Goal: Task Accomplishment & Management: Manage account settings

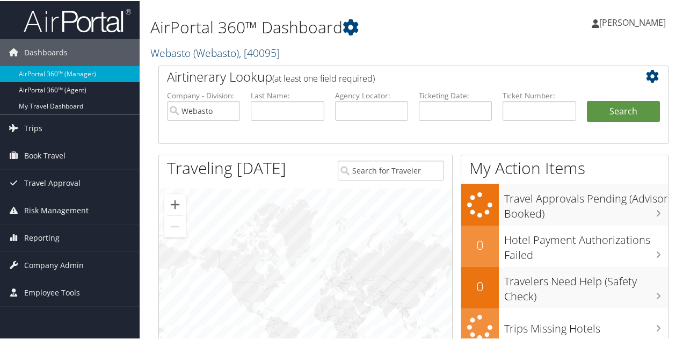
click at [200, 53] on span "( Webasto )" at bounding box center [216, 52] width 46 height 14
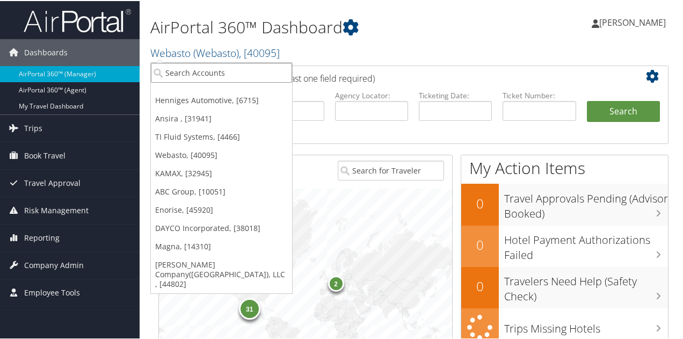
click at [199, 68] on input "search" at bounding box center [221, 72] width 141 height 20
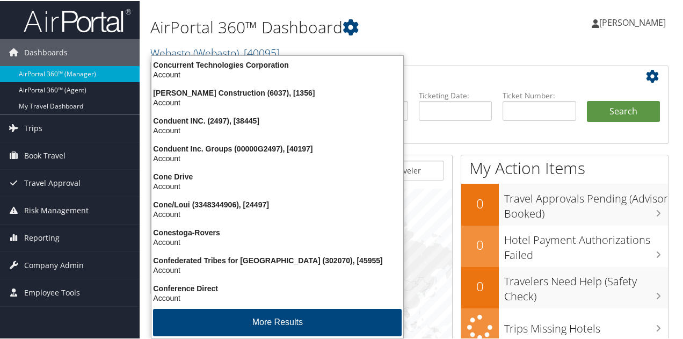
type input "conduent"
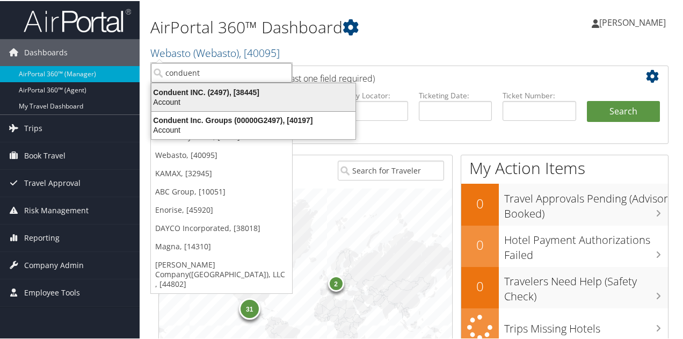
click at [208, 92] on div "Conduent INC. (2497), [38445]" at bounding box center [253, 91] width 217 height 10
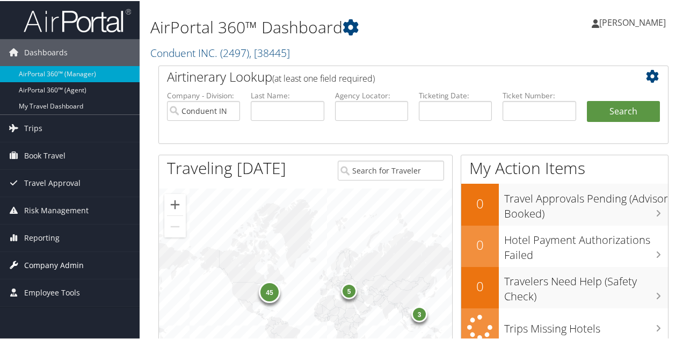
click at [67, 258] on span "Company Admin" at bounding box center [54, 264] width 60 height 27
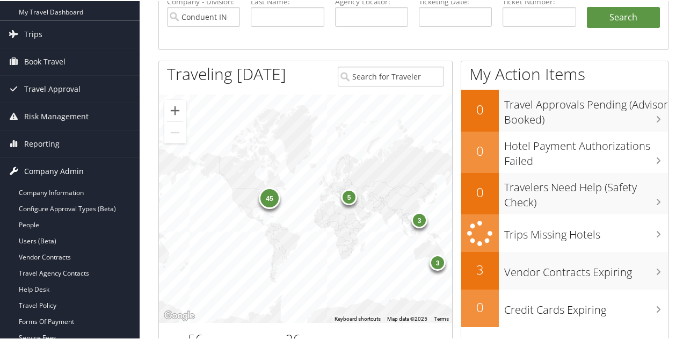
scroll to position [107, 0]
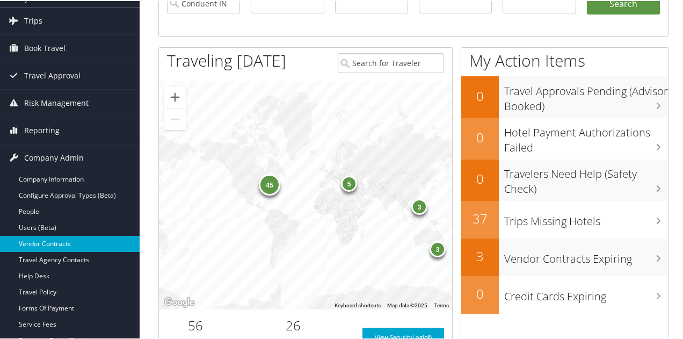
click at [63, 249] on link "Vendor Contracts" at bounding box center [70, 243] width 140 height 16
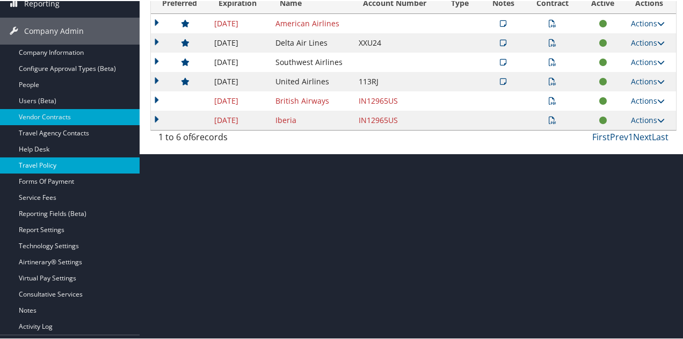
scroll to position [206, 0]
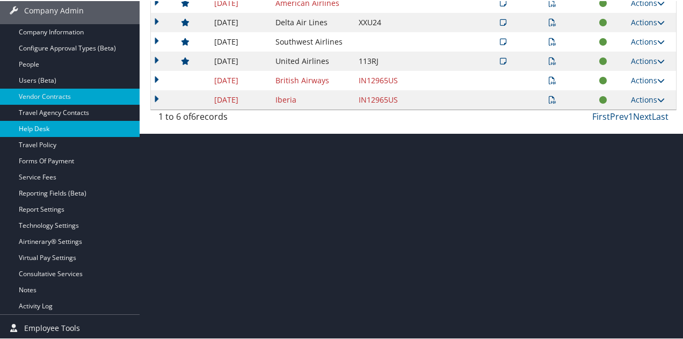
click at [41, 127] on link "Help Desk" at bounding box center [70, 128] width 140 height 16
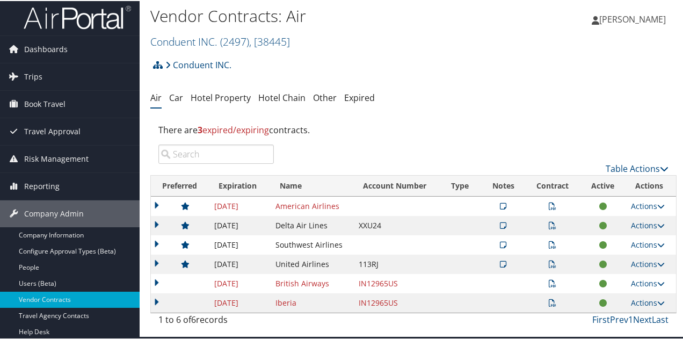
scroll to position [0, 0]
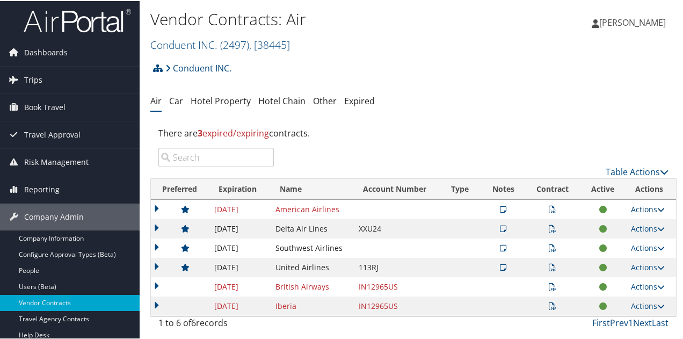
click at [643, 206] on link "Actions" at bounding box center [648, 208] width 34 height 10
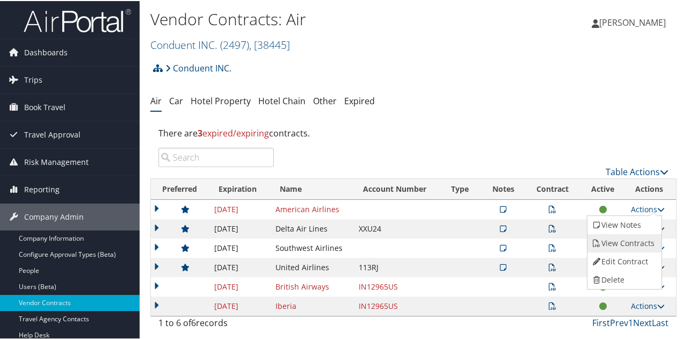
click at [624, 243] on link "View Contracts" at bounding box center [622, 242] width 71 height 18
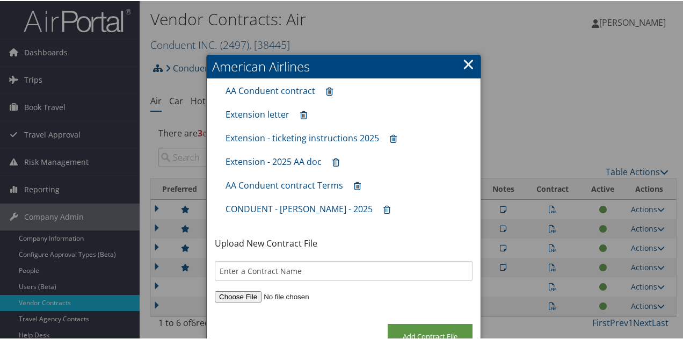
click at [465, 61] on link "×" at bounding box center [468, 62] width 12 height 21
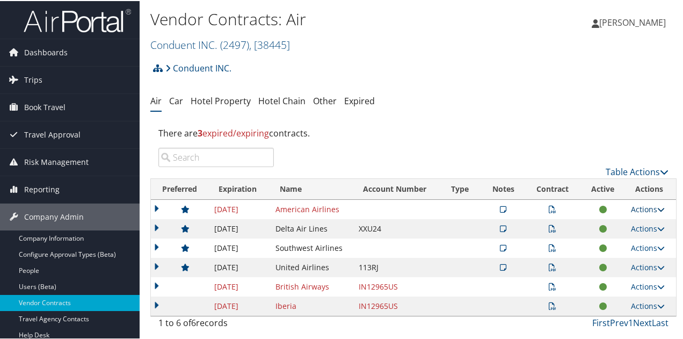
click at [636, 208] on link "Actions" at bounding box center [648, 208] width 34 height 10
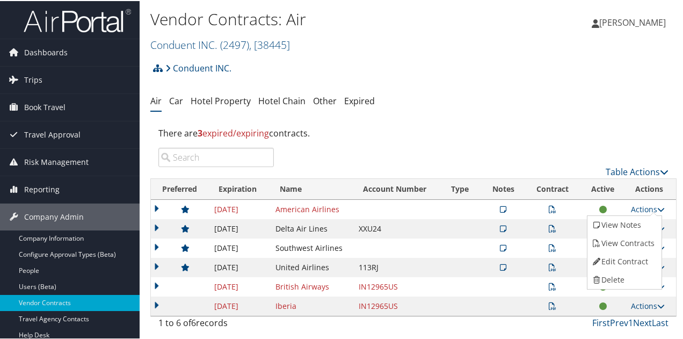
click at [621, 265] on link "Edit Contract" at bounding box center [622, 260] width 71 height 18
select select "[object Object]"
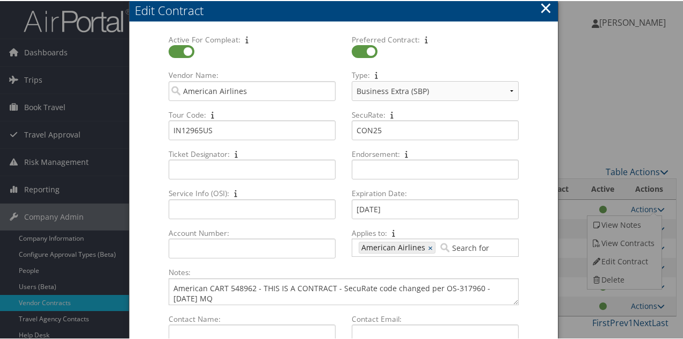
click at [542, 6] on button "×" at bounding box center [546, 6] width 12 height 21
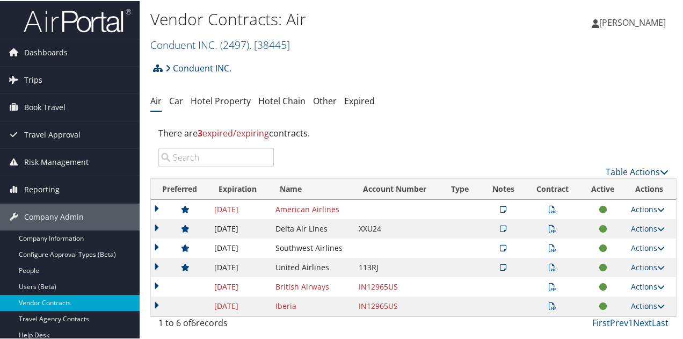
click at [637, 209] on link "Actions" at bounding box center [648, 208] width 34 height 10
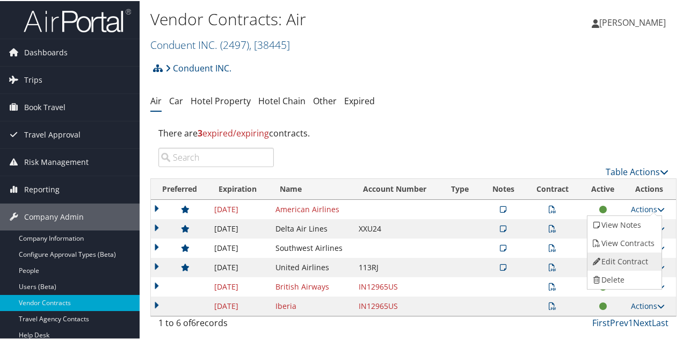
click at [617, 256] on link "Edit Contract" at bounding box center [622, 260] width 71 height 18
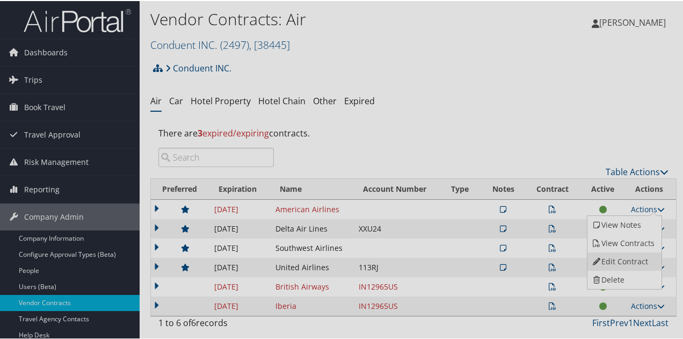
select select "[object Object]"
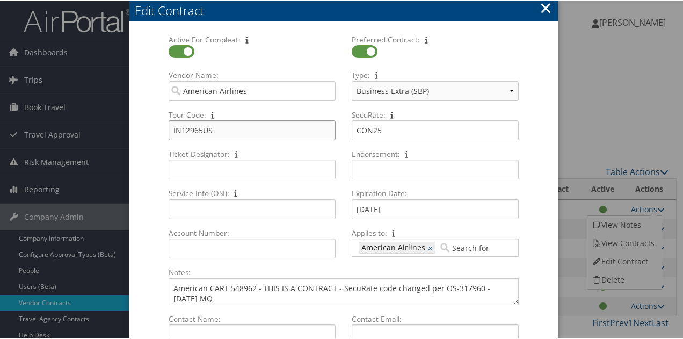
drag, startPoint x: 200, startPoint y: 130, endPoint x: 162, endPoint y: 134, distance: 37.7
click at [135, 134] on div "Active For Compleat: Multiple values The selected items contain different value…" at bounding box center [343, 243] width 428 height 440
drag, startPoint x: 385, startPoint y: 130, endPoint x: 343, endPoint y: 132, distance: 43.0
click at [322, 130] on div "Active For Compleat: Multiple values The selected items contain different value…" at bounding box center [344, 149] width 366 height 232
click at [545, 4] on button "×" at bounding box center [546, 6] width 12 height 21
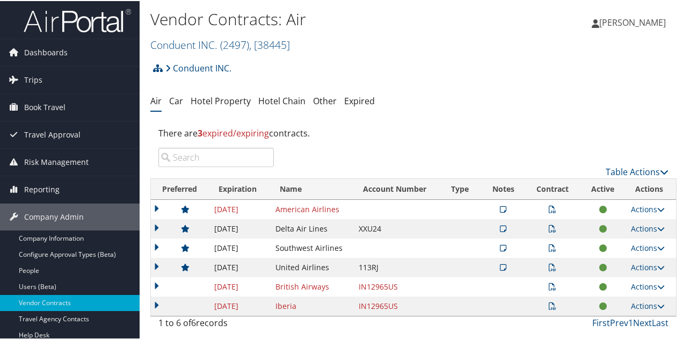
click at [549, 207] on icon at bounding box center [553, 209] width 8 height 8
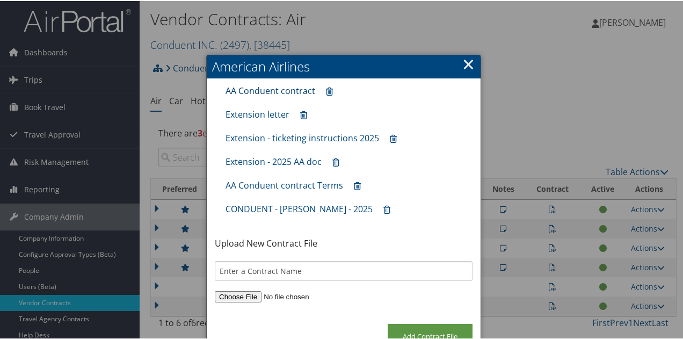
click at [287, 92] on link "AA Conduent contract" at bounding box center [270, 90] width 90 height 12
click at [257, 161] on link "Extension - 2025 AA doc" at bounding box center [273, 161] width 96 height 12
click at [257, 163] on link "Extension - 2025 AA doc" at bounding box center [273, 161] width 96 height 12
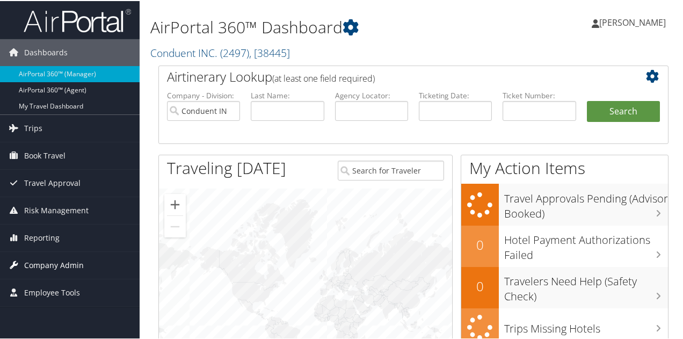
click at [48, 267] on span "Company Admin" at bounding box center [54, 264] width 60 height 27
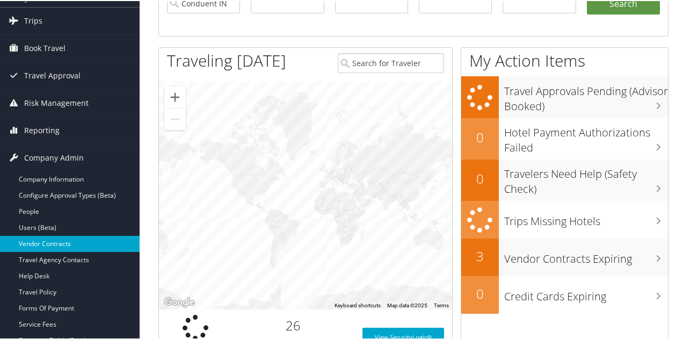
click at [53, 244] on link "Vendor Contracts" at bounding box center [70, 243] width 140 height 16
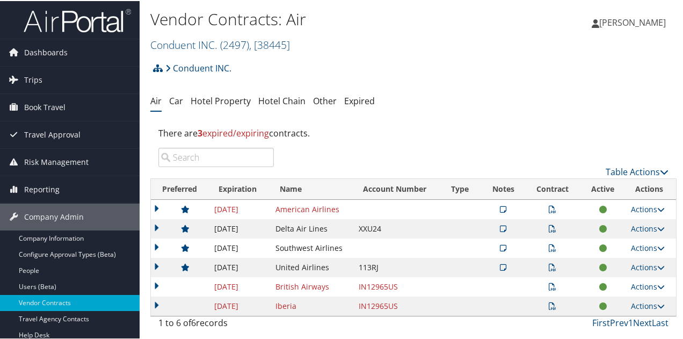
click at [500, 208] on icon at bounding box center [503, 209] width 6 height 8
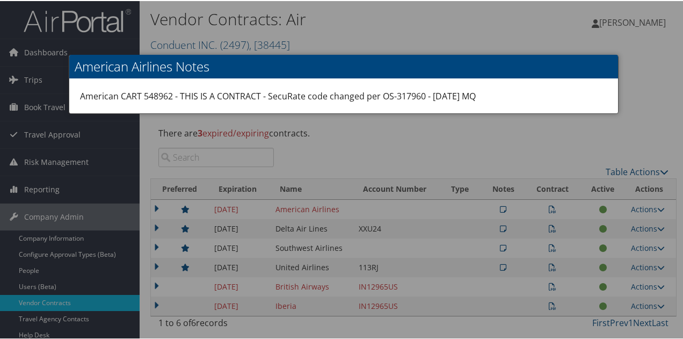
click at [550, 209] on div at bounding box center [343, 169] width 687 height 339
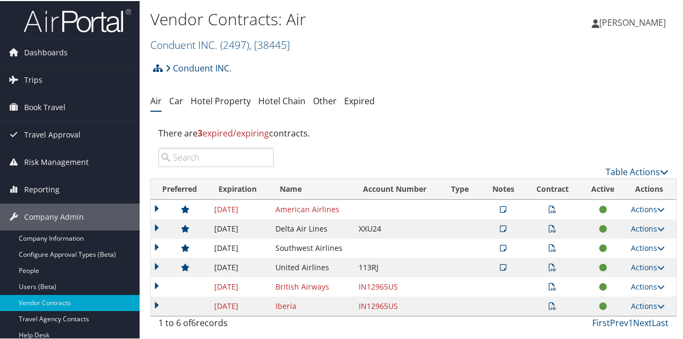
click at [548, 213] on td at bounding box center [552, 208] width 55 height 19
click at [549, 207] on icon at bounding box center [553, 209] width 8 height 8
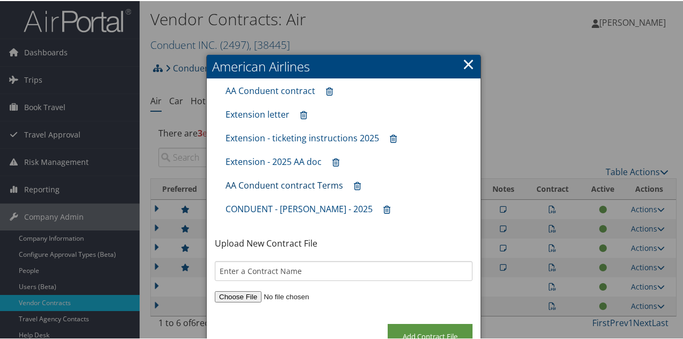
click at [276, 182] on link "AA Conduent contract Terms" at bounding box center [284, 184] width 118 height 12
click at [259, 159] on link "Extension - 2025 AA doc" at bounding box center [273, 161] width 96 height 12
click at [468, 65] on link "×" at bounding box center [468, 62] width 12 height 21
